Goal: Information Seeking & Learning: Find contact information

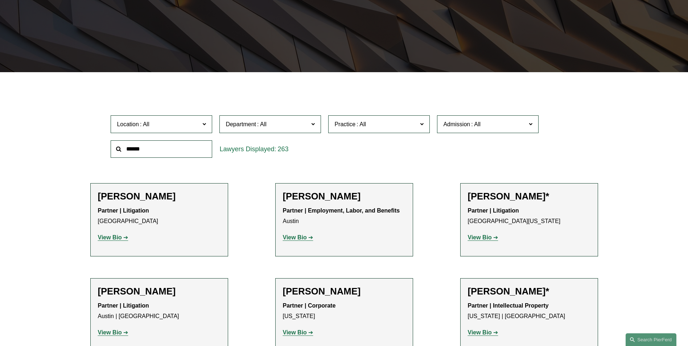
scroll to position [145, 0]
click at [188, 126] on span "Location" at bounding box center [158, 124] width 83 height 10
drag, startPoint x: 367, startPoint y: 157, endPoint x: 291, endPoint y: 159, distance: 76.2
click at [357, 161] on div "Location All [GEOGRAPHIC_DATA] [GEOGRAPHIC_DATA] [GEOGRAPHIC_DATA] [GEOGRAPHIC_…" at bounding box center [344, 137] width 474 height 50
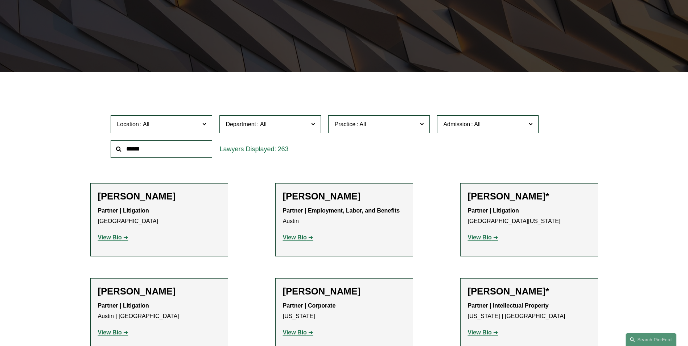
click at [201, 126] on label "Location" at bounding box center [162, 124] width 102 height 18
click at [152, 147] on input "text" at bounding box center [162, 149] width 102 height 18
type input "***"
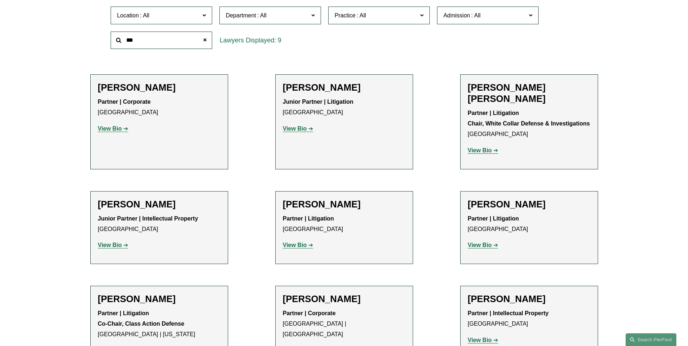
scroll to position [290, 0]
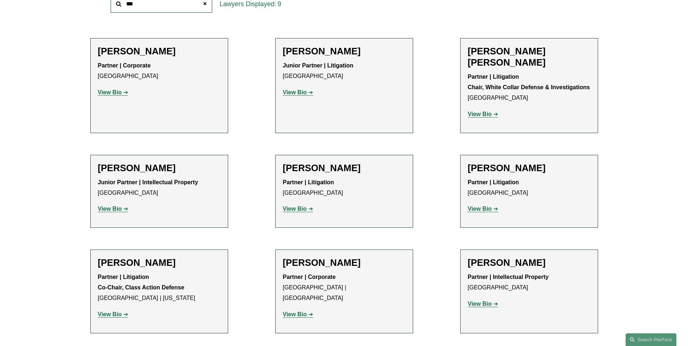
click at [485, 206] on strong "View Bio" at bounding box center [480, 209] width 24 height 6
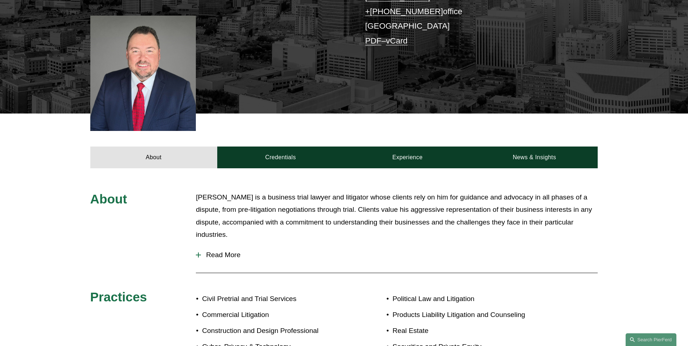
scroll to position [145, 0]
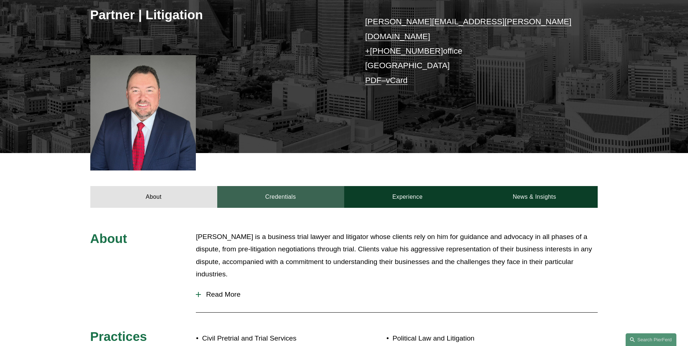
click at [288, 195] on link "Credentials" at bounding box center [280, 197] width 127 height 22
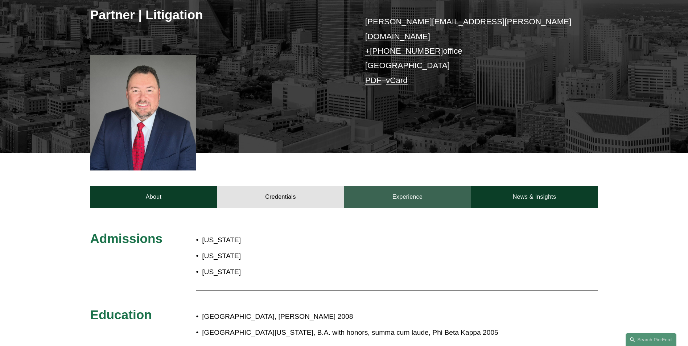
click at [409, 190] on link "Experience" at bounding box center [407, 197] width 127 height 22
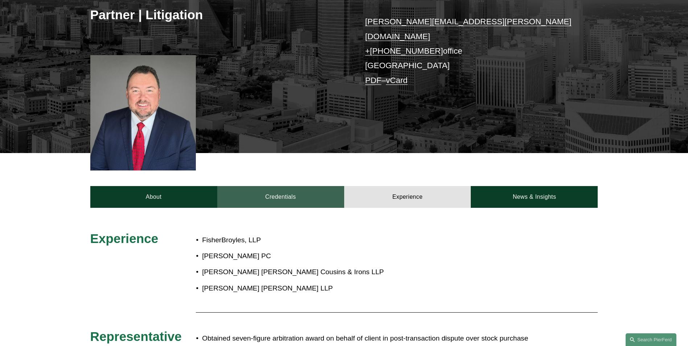
click at [285, 186] on link "Credentials" at bounding box center [280, 197] width 127 height 22
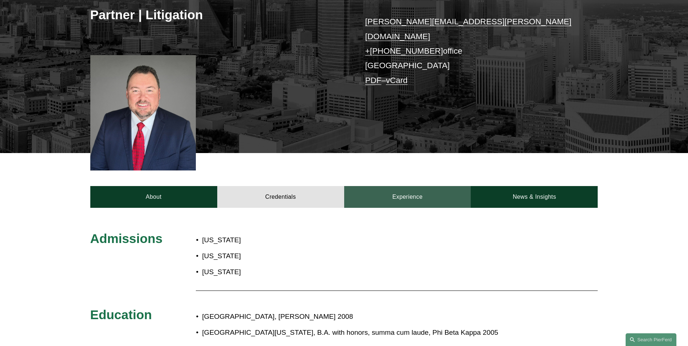
click at [427, 186] on link "Experience" at bounding box center [407, 197] width 127 height 22
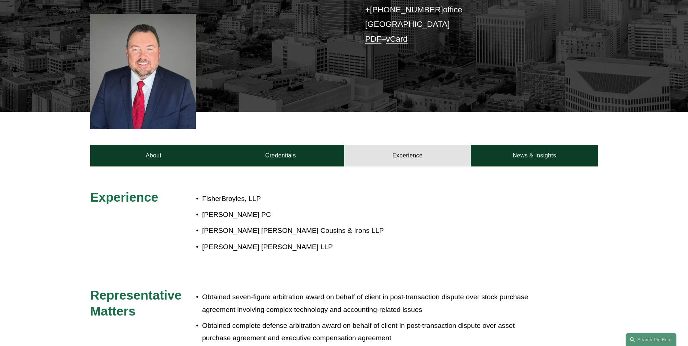
scroll to position [181, 0]
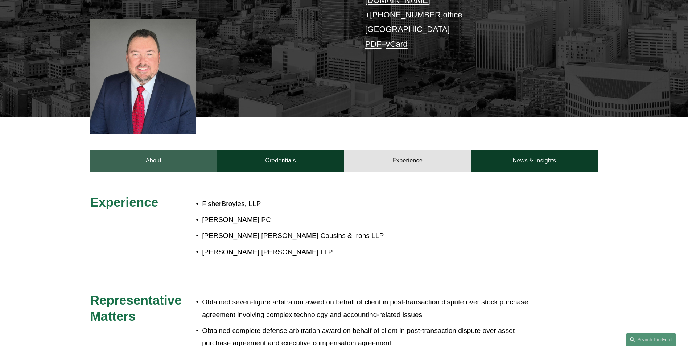
click at [155, 156] on link "About" at bounding box center [153, 161] width 127 height 22
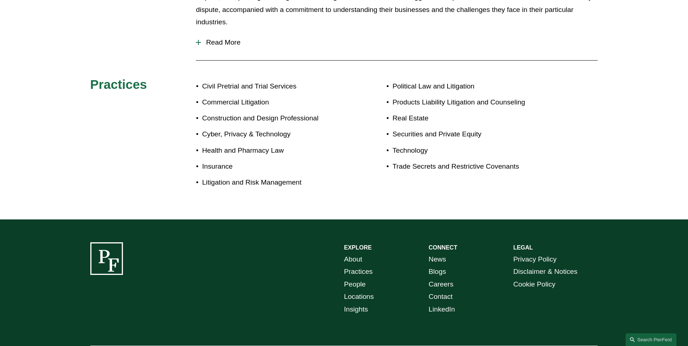
scroll to position [399, 0]
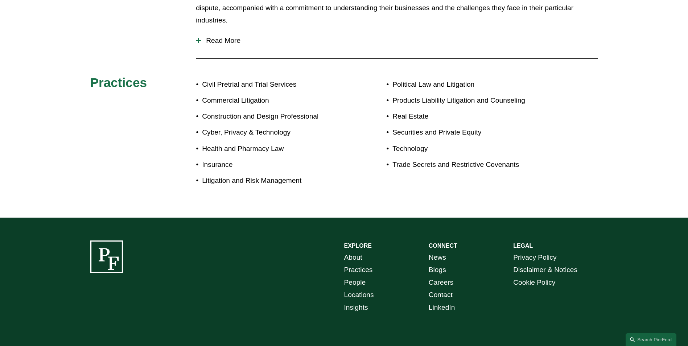
click at [207, 37] on span "Read More" at bounding box center [399, 41] width 397 height 8
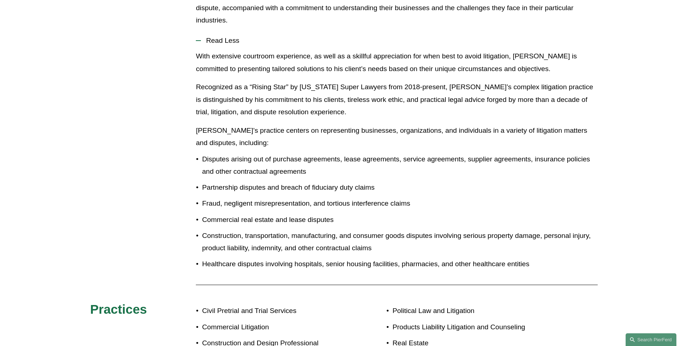
click at [209, 37] on span "Read Less" at bounding box center [399, 41] width 397 height 8
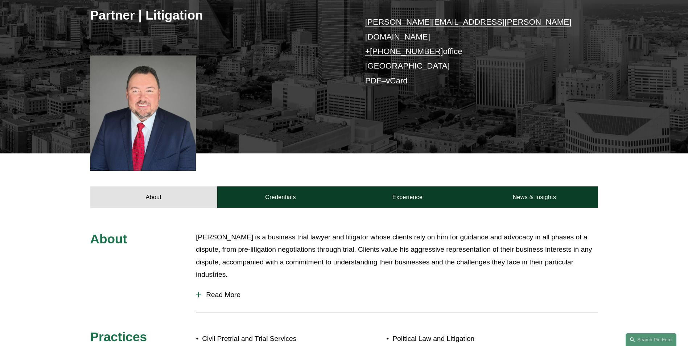
scroll to position [145, 0]
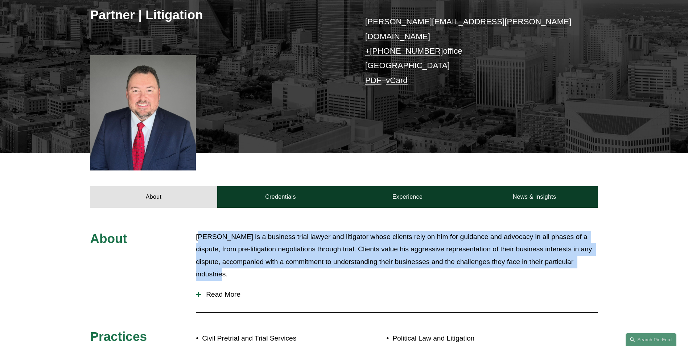
drag, startPoint x: 199, startPoint y: 229, endPoint x: 624, endPoint y: 254, distance: 426.0
click at [624, 254] on div "About Dan McGuire is a business trial lawyer and litigator whose clients rely o…" at bounding box center [344, 340] width 688 height 218
drag, startPoint x: 624, startPoint y: 254, endPoint x: 589, endPoint y: 259, distance: 36.2
click at [589, 259] on p "Dan McGuire is a business trial lawyer and litigator whose clients rely on him …" at bounding box center [397, 256] width 402 height 50
drag, startPoint x: 587, startPoint y: 256, endPoint x: 193, endPoint y: 228, distance: 394.7
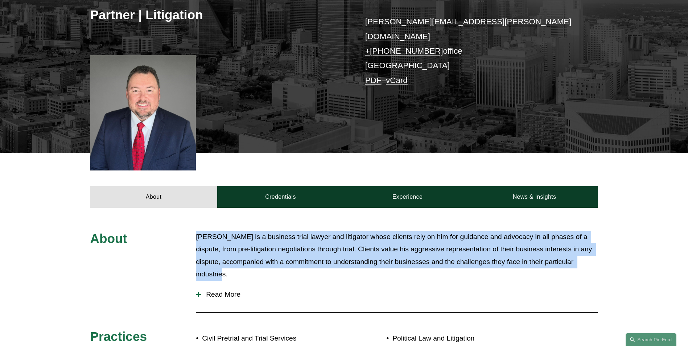
click at [193, 231] on div "About Dan McGuire is a business trial lawyer and litigator whose clients rely o…" at bounding box center [344, 340] width 688 height 218
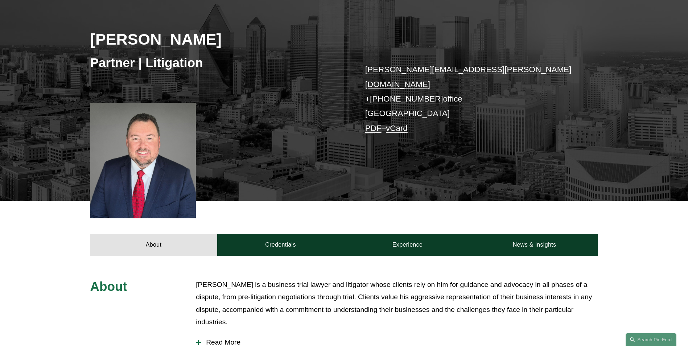
scroll to position [0, 0]
